Goal: Information Seeking & Learning: Learn about a topic

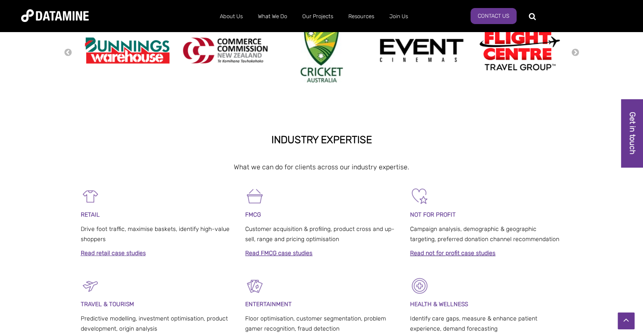
scroll to position [296, 0]
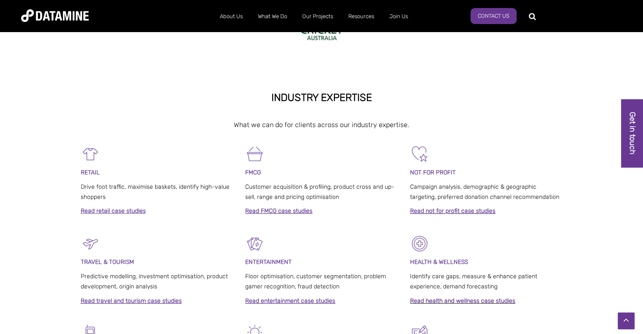
click at [113, 210] on link "Read retail case studies" at bounding box center [113, 210] width 65 height 7
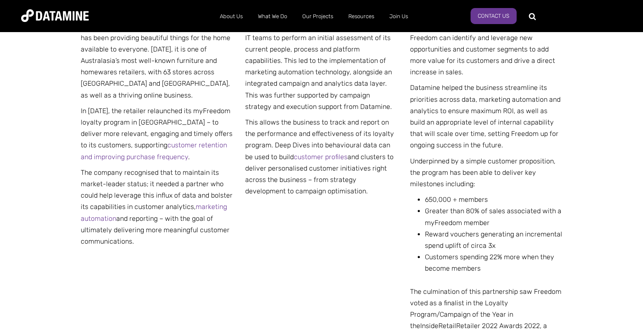
scroll to position [338, 0]
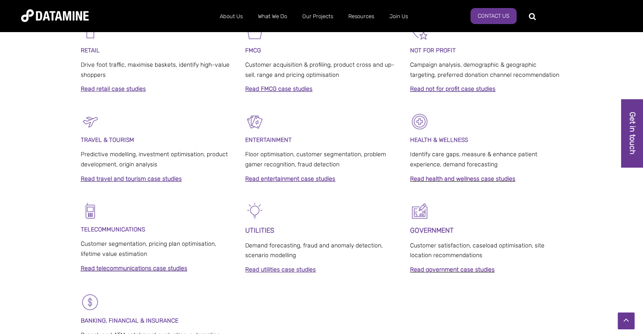
scroll to position [460, 0]
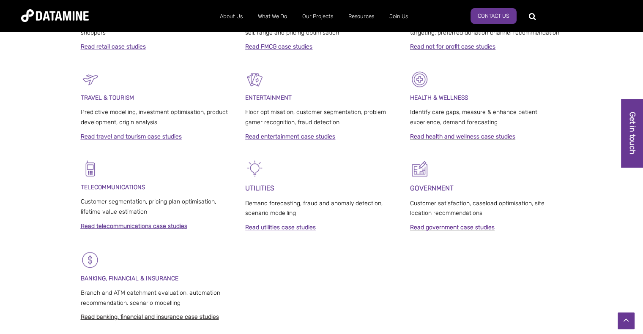
click at [156, 318] on link "Read banking, financial and insurance case studies" at bounding box center [150, 317] width 138 height 7
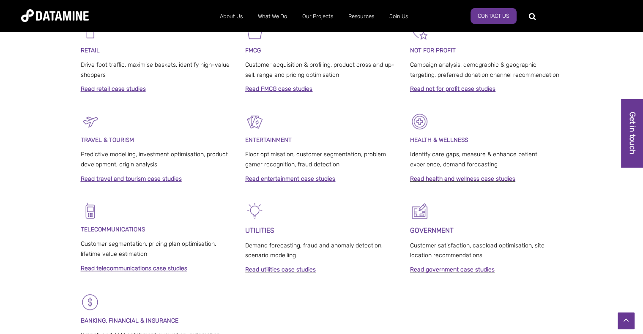
click at [270, 269] on strong "Read utilities case studies" at bounding box center [280, 269] width 71 height 7
click at [459, 175] on link "Read health and wellness case studies" at bounding box center [462, 178] width 105 height 7
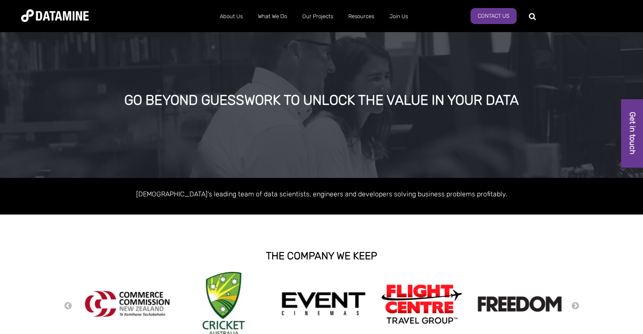
scroll to position [42, 0]
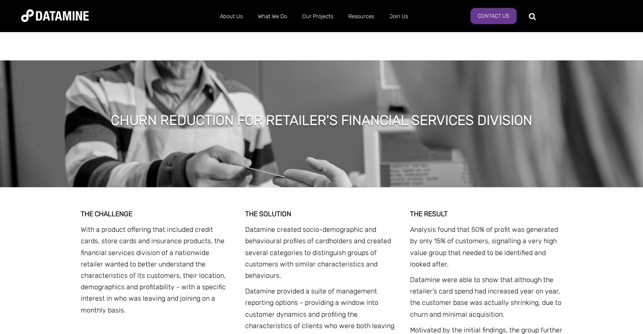
scroll to position [634, 0]
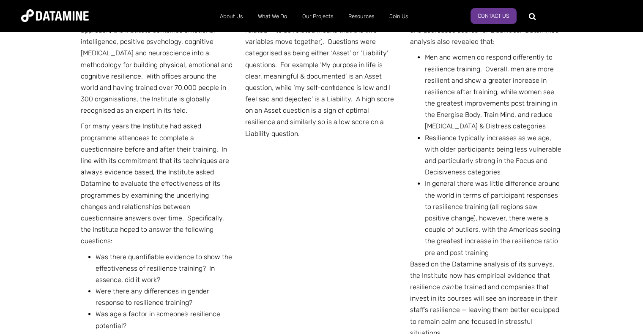
scroll to position [296, 0]
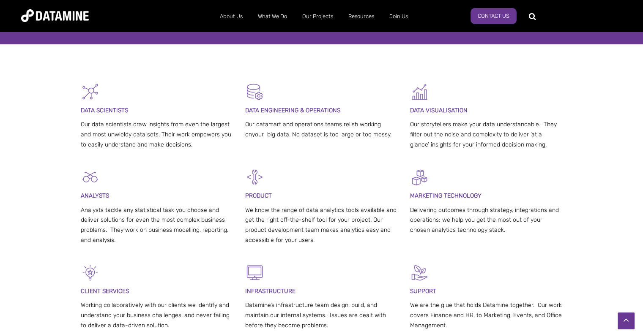
scroll to position [211, 0]
